Goal: Transaction & Acquisition: Download file/media

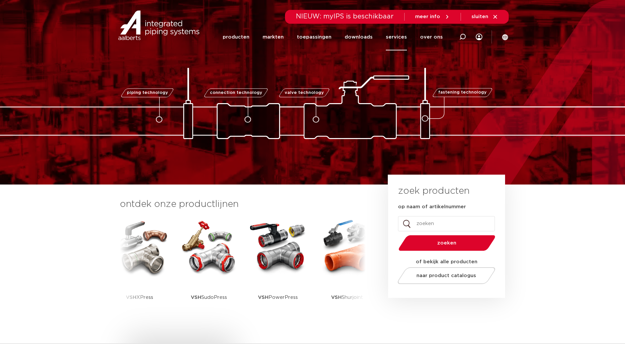
click at [401, 34] on link "services" at bounding box center [396, 37] width 21 height 27
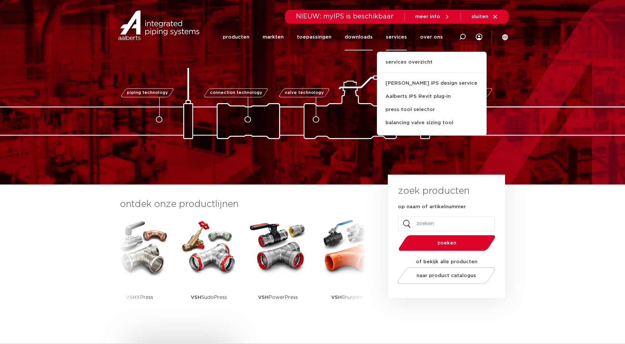
click at [367, 36] on link "downloads" at bounding box center [359, 37] width 28 height 27
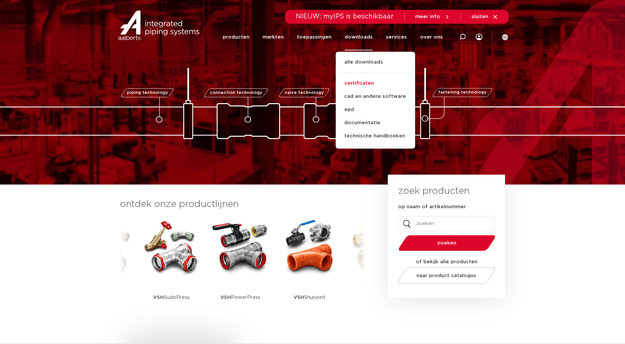
click at [356, 80] on link "certificaten" at bounding box center [375, 83] width 79 height 13
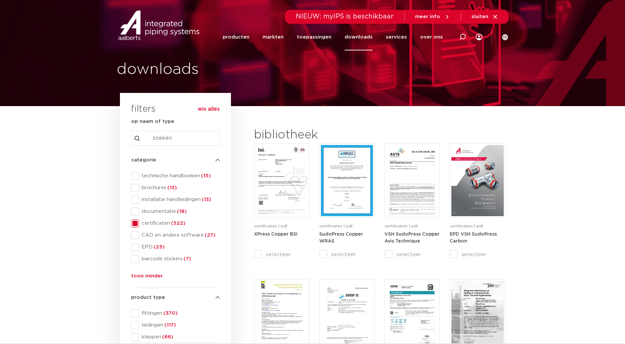
click at [168, 134] on input "Search content" at bounding box center [175, 138] width 89 height 15
click at [162, 136] on input "Search content" at bounding box center [175, 138] width 89 height 15
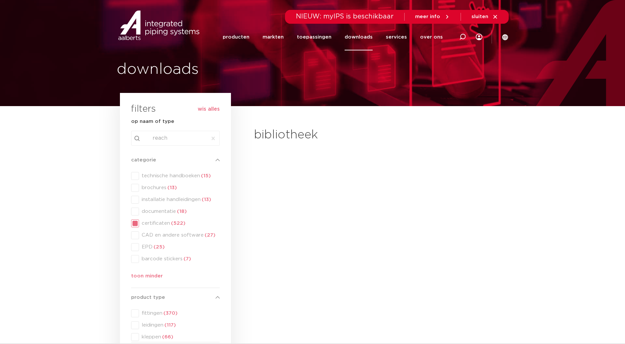
type input "reach"
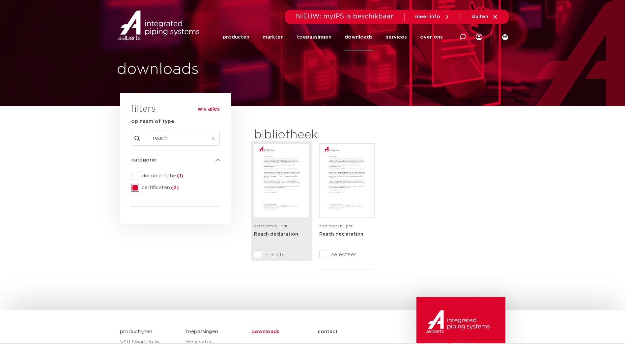
click at [278, 212] on img at bounding box center [282, 180] width 52 height 71
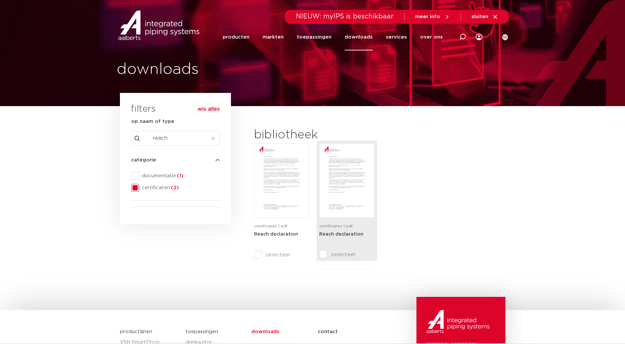
click at [351, 198] on img at bounding box center [347, 180] width 52 height 71
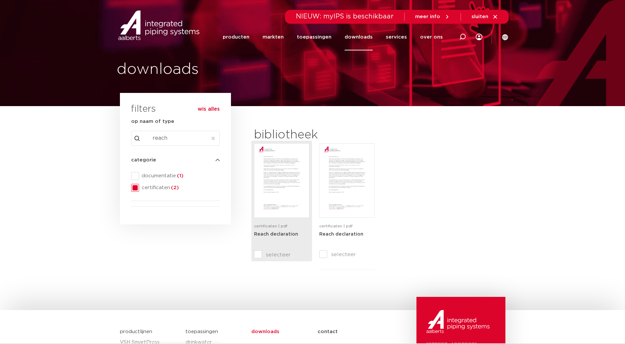
click at [259, 255] on input "selecteer" at bounding box center [268, 255] width 28 height 8
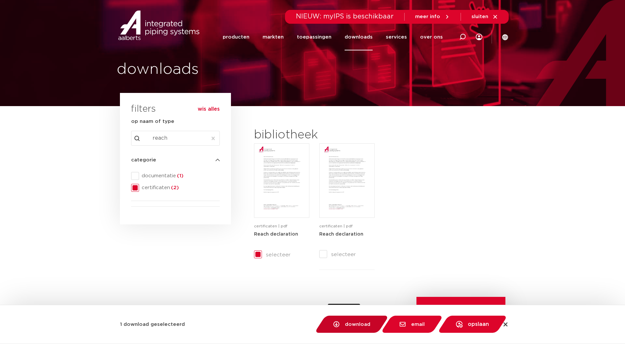
click at [353, 323] on span "download" at bounding box center [357, 324] width 25 height 5
checkbox input "false"
